Goal: Transaction & Acquisition: Purchase product/service

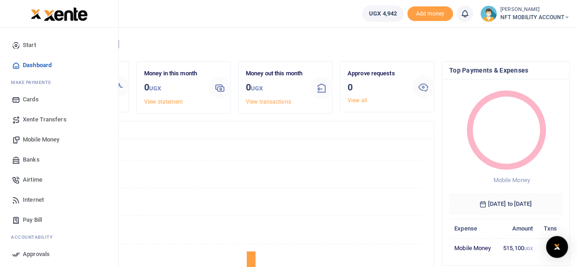
scroll to position [7, 7]
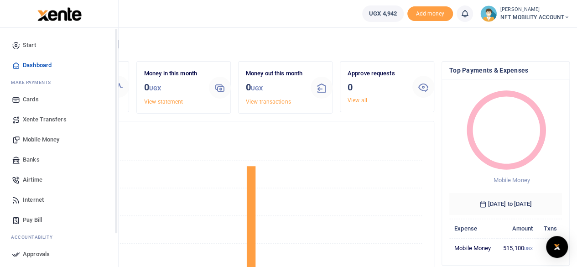
click at [36, 139] on span "Mobile Money" at bounding box center [41, 139] width 37 height 9
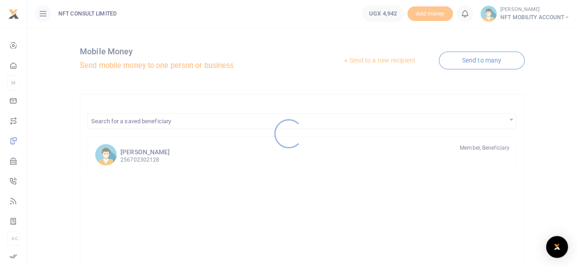
click at [378, 66] on div at bounding box center [288, 133] width 577 height 267
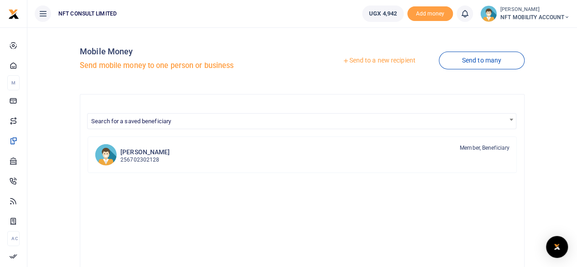
click at [383, 58] on div at bounding box center [288, 133] width 577 height 267
click at [369, 63] on link "Send to a new recipient" at bounding box center [378, 60] width 119 height 16
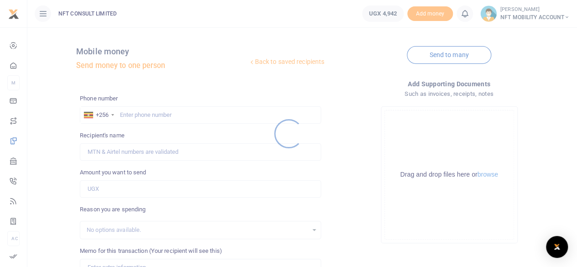
click at [160, 115] on div at bounding box center [288, 133] width 577 height 267
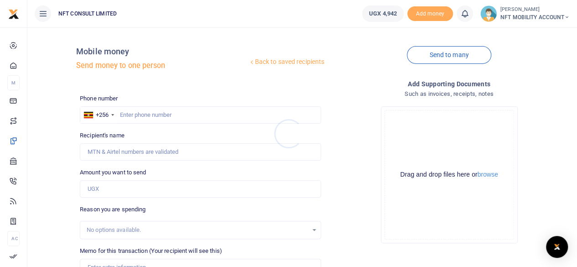
click at [155, 110] on div at bounding box center [288, 133] width 577 height 267
click at [169, 118] on input "text" at bounding box center [200, 114] width 241 height 17
type input "748597906"
type input "Deogratias Kayinja"
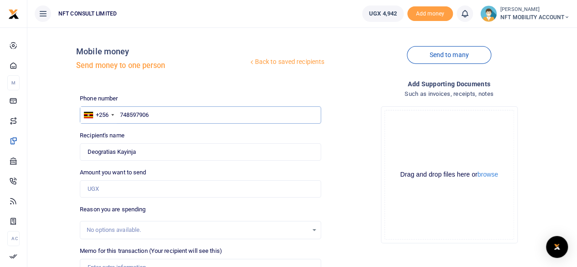
type input "748597906"
